Goal: Task Accomplishment & Management: Manage account settings

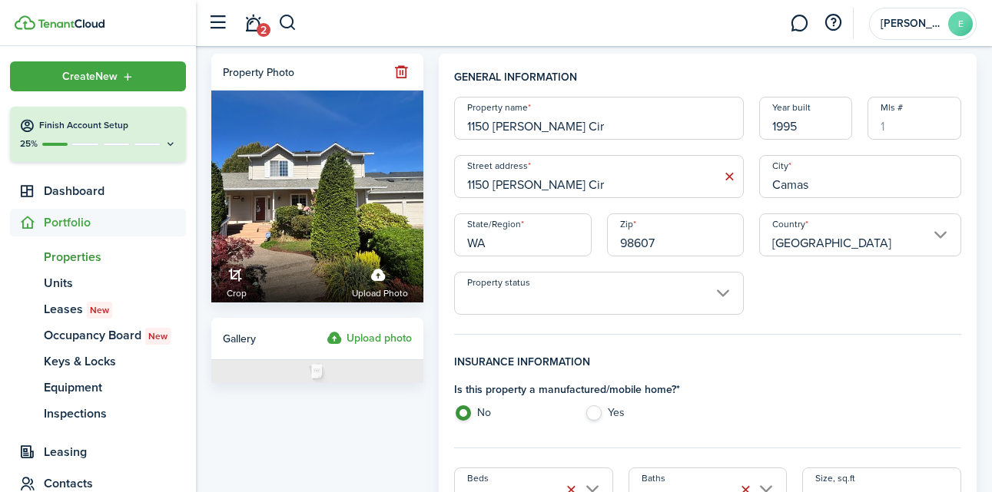
scroll to position [141, 0]
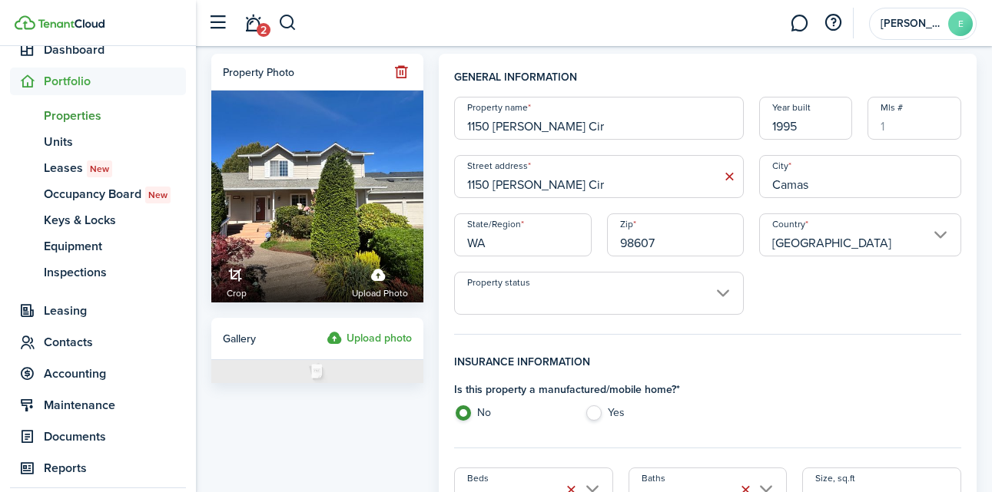
click at [379, 346] on label "Upload photo" at bounding box center [368, 338] width 85 height 18
click at [326, 329] on input "Upload photo" at bounding box center [326, 329] width 0 height 0
click at [367, 333] on label "Upload photo" at bounding box center [368, 338] width 85 height 18
click at [326, 329] on input "Upload photo" at bounding box center [326, 329] width 0 height 0
click at [382, 338] on label "Upload photo" at bounding box center [368, 338] width 85 height 18
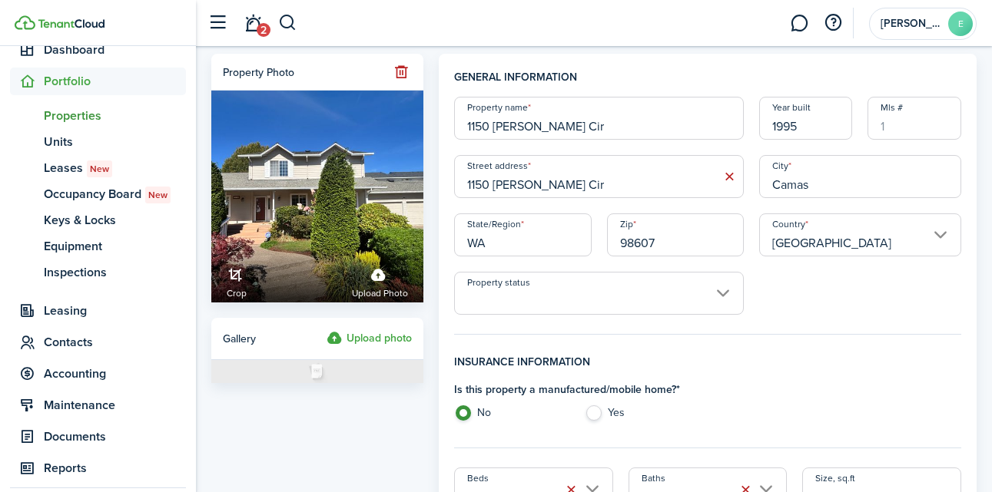
click at [326, 329] on input "Upload photo" at bounding box center [326, 329] width 0 height 0
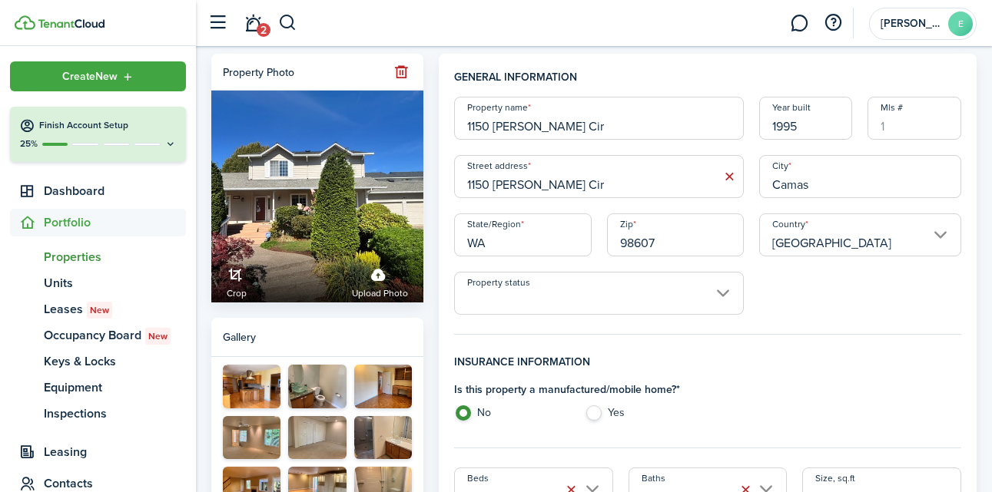
scroll to position [141, 0]
